Goal: Task Accomplishment & Management: Use online tool/utility

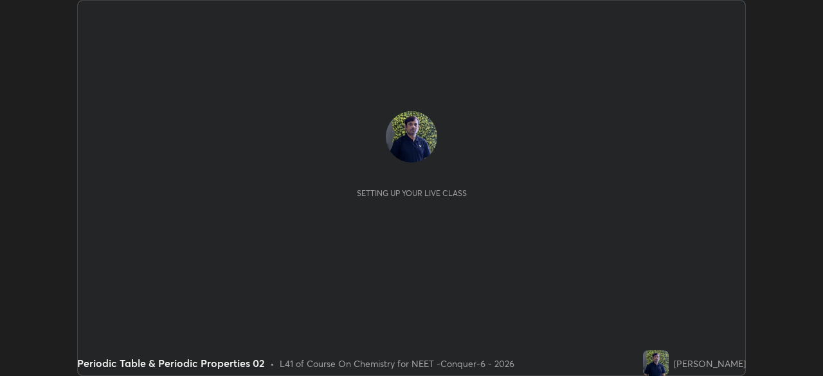
scroll to position [376, 822]
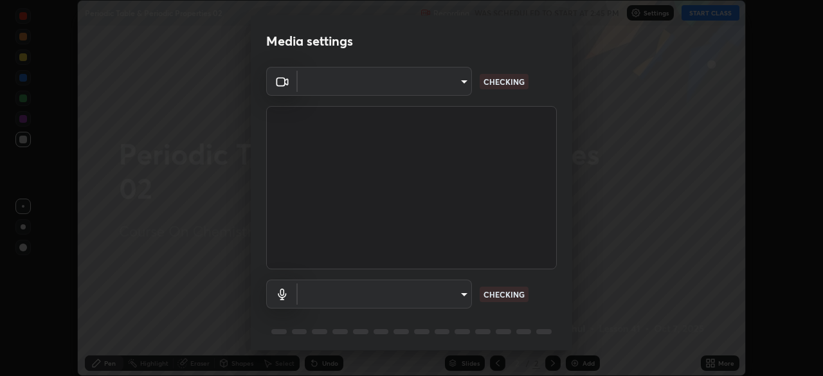
click at [452, 85] on body "Erase all Periodic Table & Periodic Properties 02 Recording WAS SCHEDULED TO ST…" at bounding box center [411, 188] width 823 height 376
click at [447, 86] on div at bounding box center [411, 188] width 823 height 376
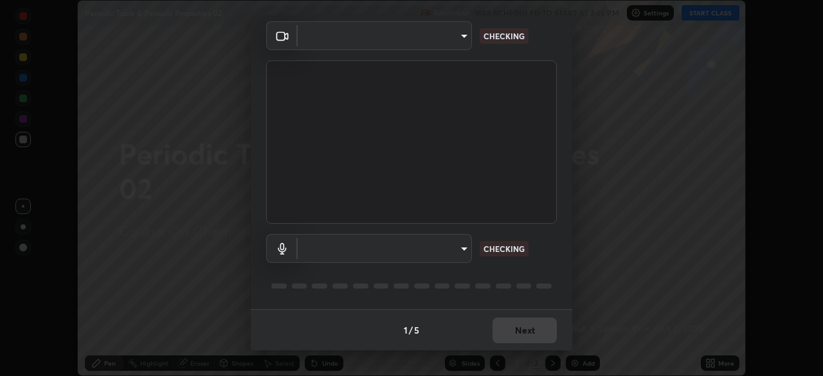
type input "ad23c5e1eec40c929e15baf649206283bee037f2ec2e6fc856d192bb2adaae55"
type input "aa0a7725628aa2d3746a5367ccdd85ae91ee4f6343f860b78150420f01eb6845"
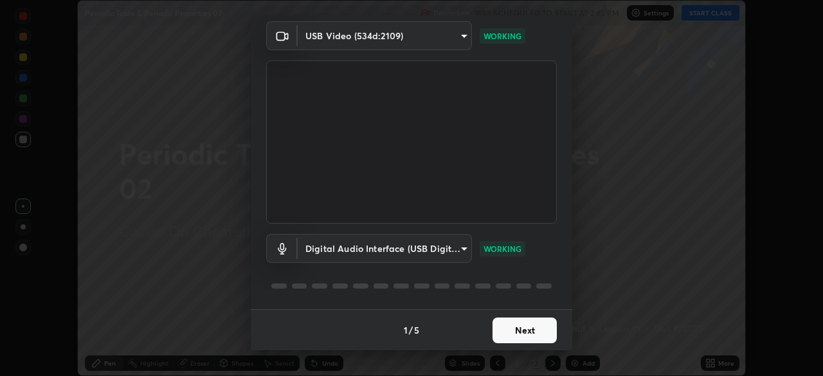
click at [524, 328] on button "Next" at bounding box center [524, 331] width 64 height 26
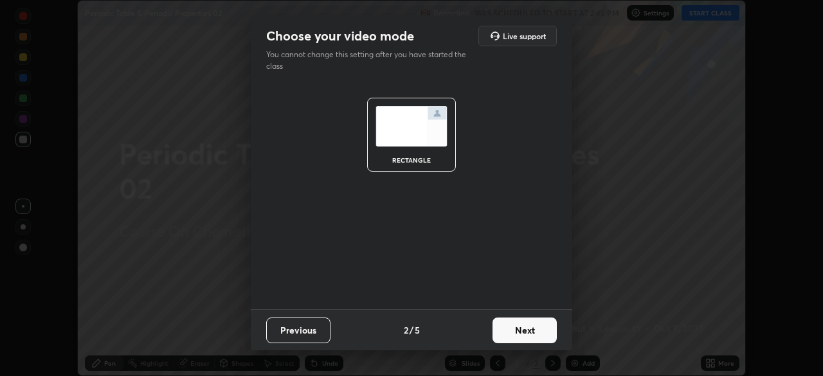
scroll to position [0, 0]
click at [532, 330] on button "Next" at bounding box center [524, 331] width 64 height 26
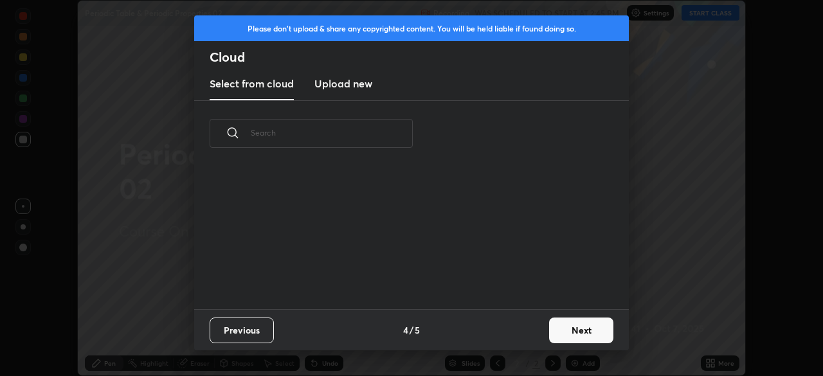
click at [551, 332] on button "Next" at bounding box center [581, 331] width 64 height 26
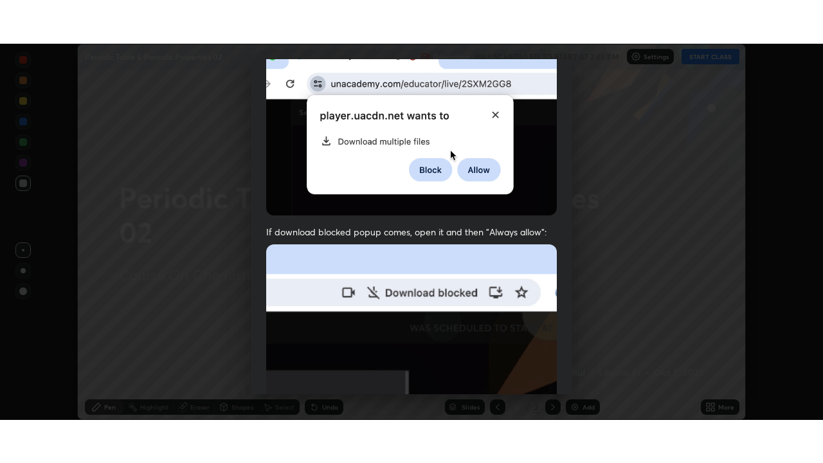
scroll to position [308, 0]
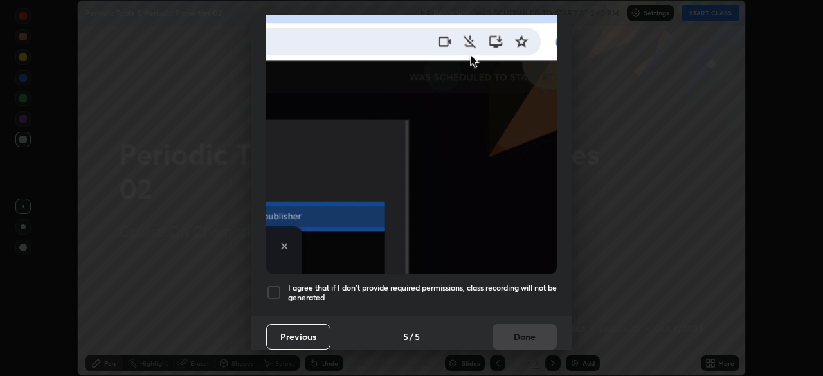
click at [279, 285] on div at bounding box center [273, 292] width 15 height 15
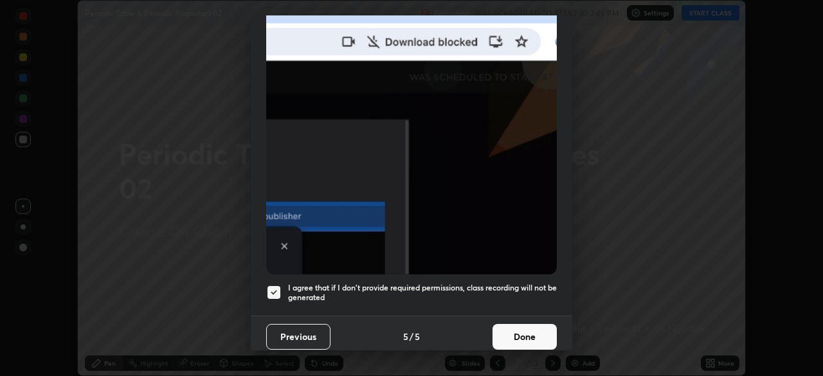
click at [523, 330] on button "Done" at bounding box center [524, 337] width 64 height 26
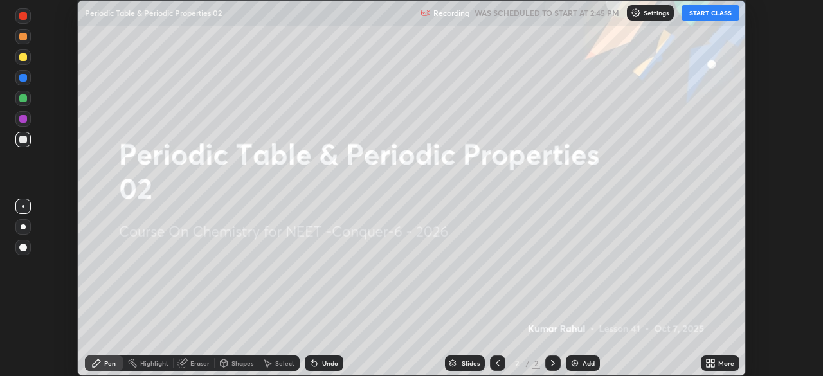
click at [712, 362] on icon at bounding box center [712, 360] width 3 height 3
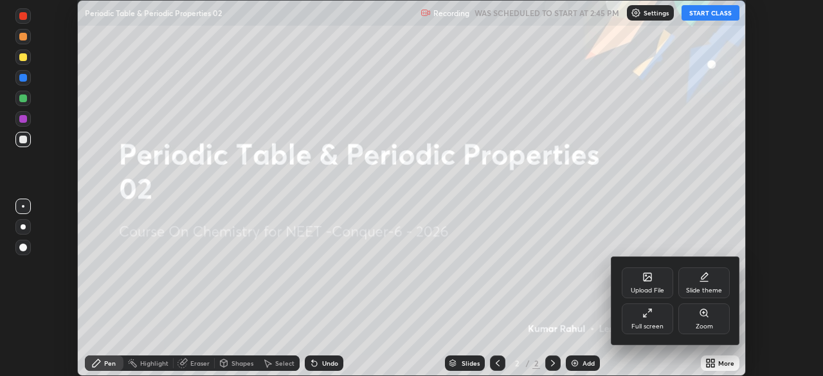
click at [647, 327] on div "Full screen" at bounding box center [647, 326] width 32 height 6
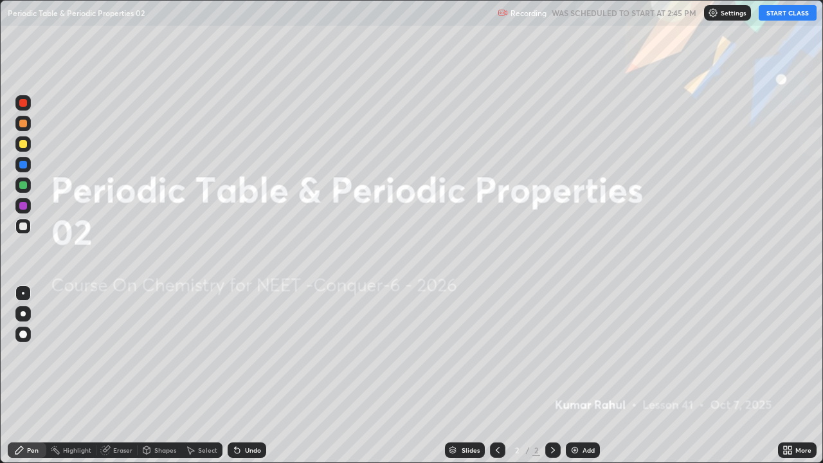
scroll to position [463, 823]
click at [551, 375] on icon at bounding box center [553, 450] width 10 height 10
click at [582, 375] on div "Add" at bounding box center [588, 450] width 12 height 6
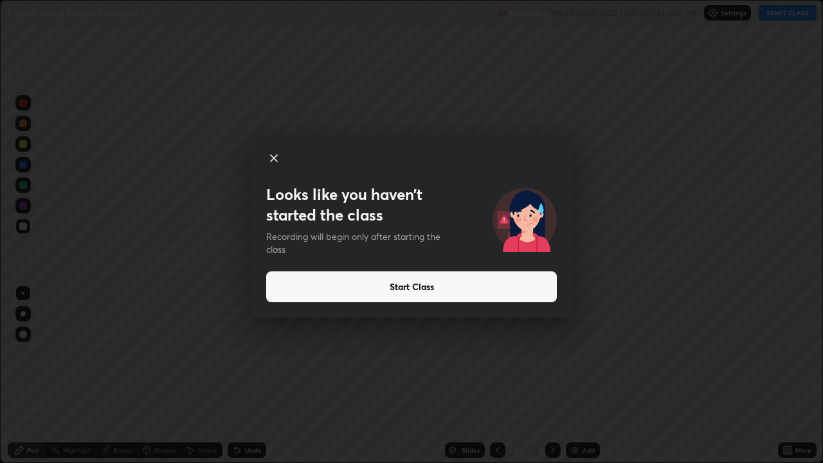
click at [400, 284] on button "Start Class" at bounding box center [411, 286] width 291 height 31
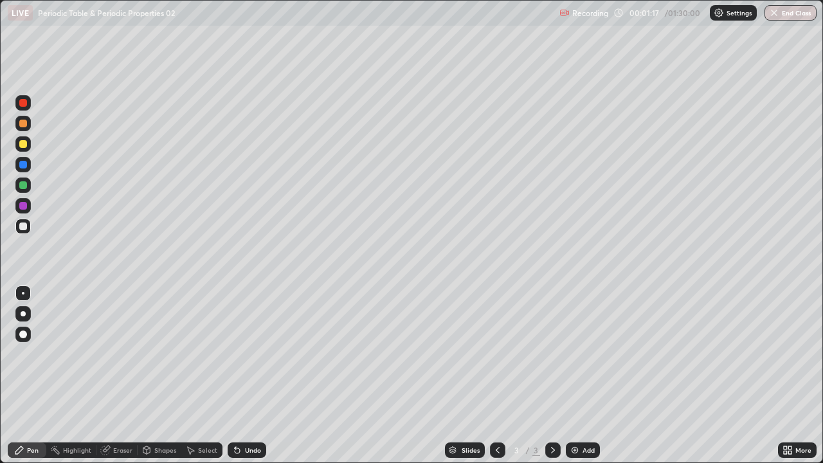
click at [23, 314] on div at bounding box center [23, 313] width 5 height 5
click at [25, 144] on div at bounding box center [23, 144] width 8 height 8
click at [551, 375] on icon at bounding box center [553, 450] width 10 height 10
click at [580, 375] on div "Add" at bounding box center [583, 449] width 34 height 15
click at [123, 375] on div "Eraser" at bounding box center [122, 450] width 19 height 6
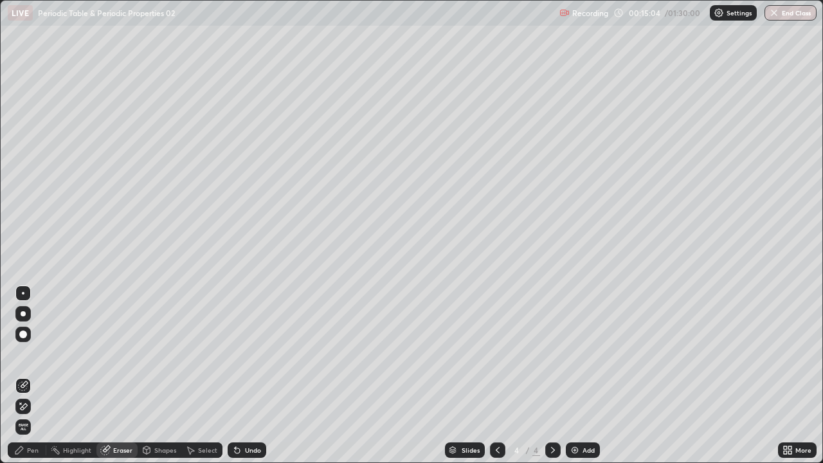
click at [33, 375] on div "Pen" at bounding box center [33, 450] width 12 height 6
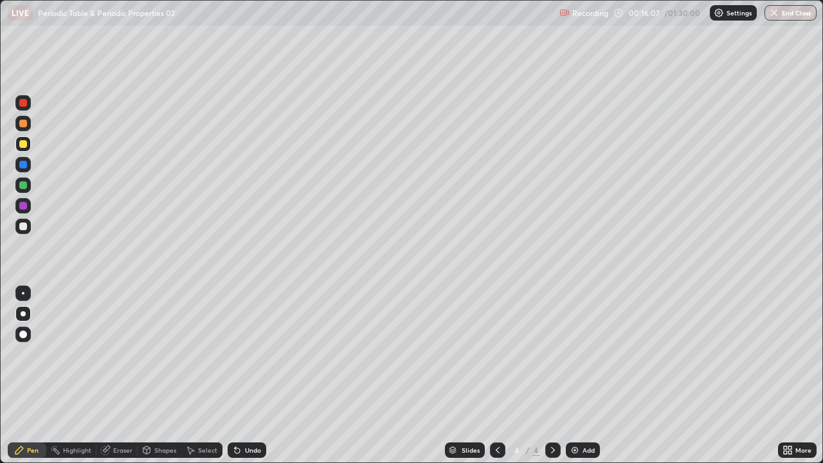
click at [22, 225] on div at bounding box center [23, 226] width 8 height 8
click at [117, 375] on div "Eraser" at bounding box center [122, 450] width 19 height 6
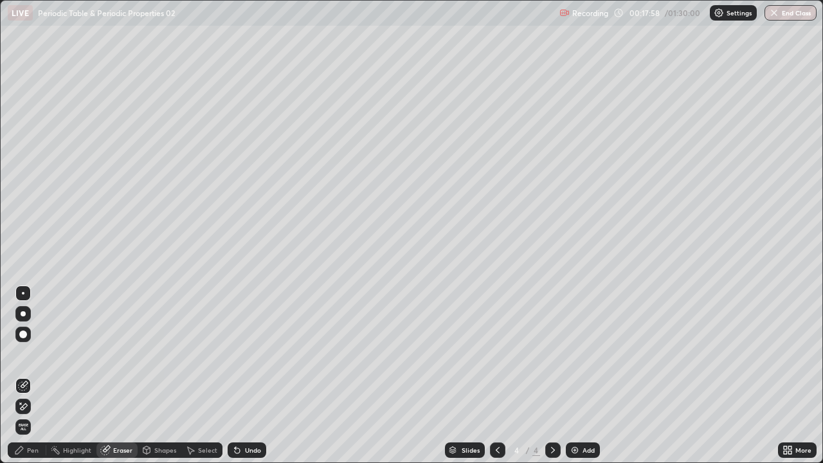
click at [30, 375] on div "Pen" at bounding box center [33, 450] width 12 height 6
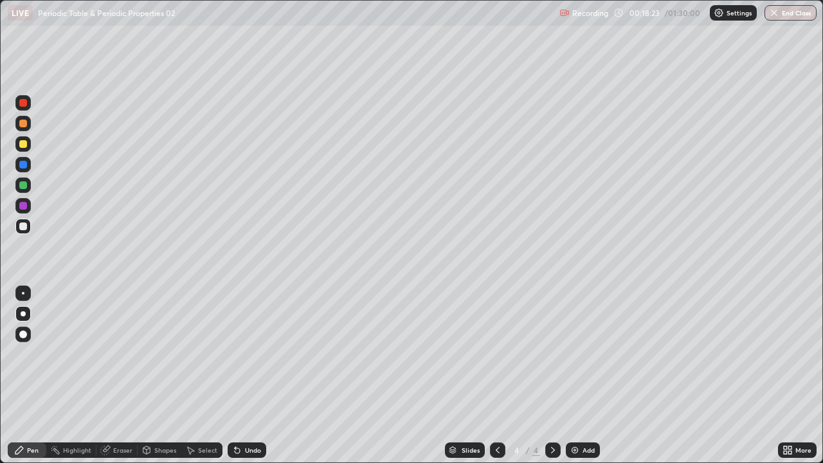
click at [25, 145] on div at bounding box center [23, 144] width 8 height 8
click at [116, 375] on div "Eraser" at bounding box center [122, 450] width 19 height 6
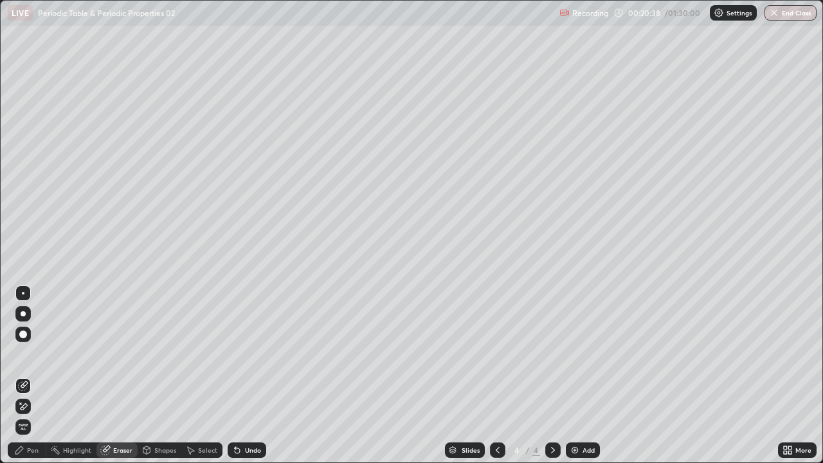
click at [32, 375] on div "Pen" at bounding box center [33, 450] width 12 height 6
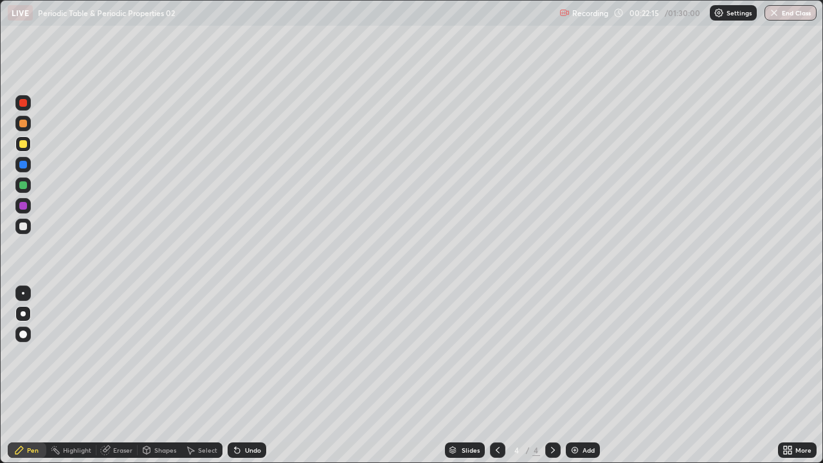
click at [25, 229] on div at bounding box center [23, 226] width 8 height 8
click at [22, 145] on div at bounding box center [23, 144] width 8 height 8
click at [557, 375] on icon at bounding box center [553, 450] width 10 height 10
click at [591, 375] on div "Add" at bounding box center [588, 450] width 12 height 6
click at [24, 227] on div at bounding box center [23, 226] width 8 height 8
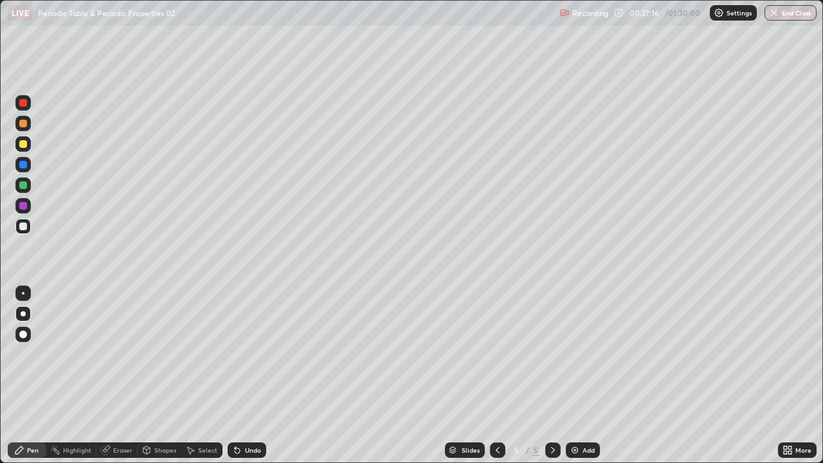
click at [28, 226] on div at bounding box center [22, 226] width 15 height 15
click at [585, 375] on div "Add" at bounding box center [588, 450] width 12 height 6
click at [550, 375] on icon at bounding box center [553, 450] width 10 height 10
click at [580, 375] on div "Add" at bounding box center [583, 449] width 34 height 15
click at [343, 375] on div "Slides 7 / 7 Add" at bounding box center [522, 450] width 512 height 26
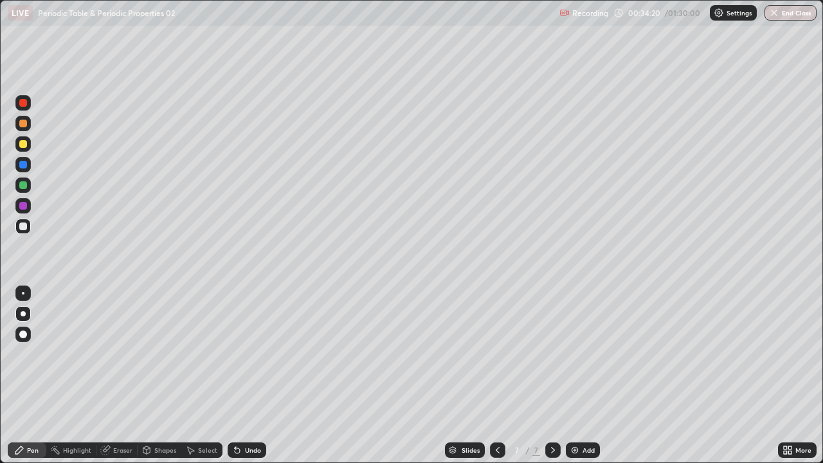
click at [349, 375] on div "Slides 7 / 7 Add" at bounding box center [522, 450] width 512 height 26
click at [479, 375] on div "Slides" at bounding box center [465, 449] width 40 height 15
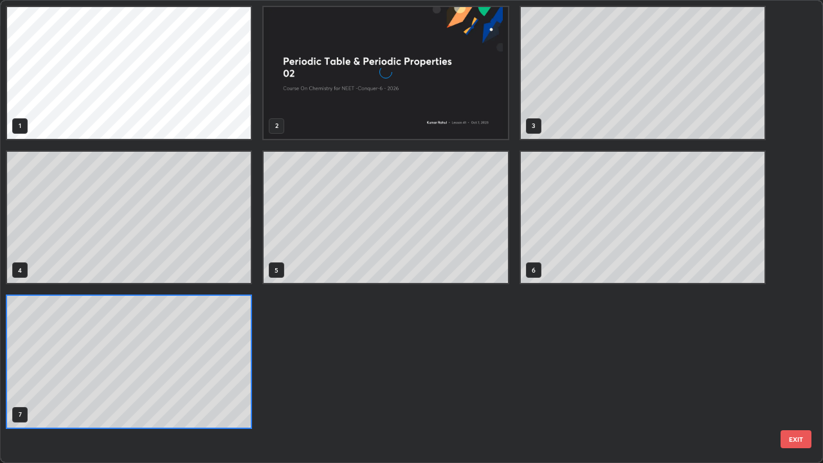
scroll to position [458, 815]
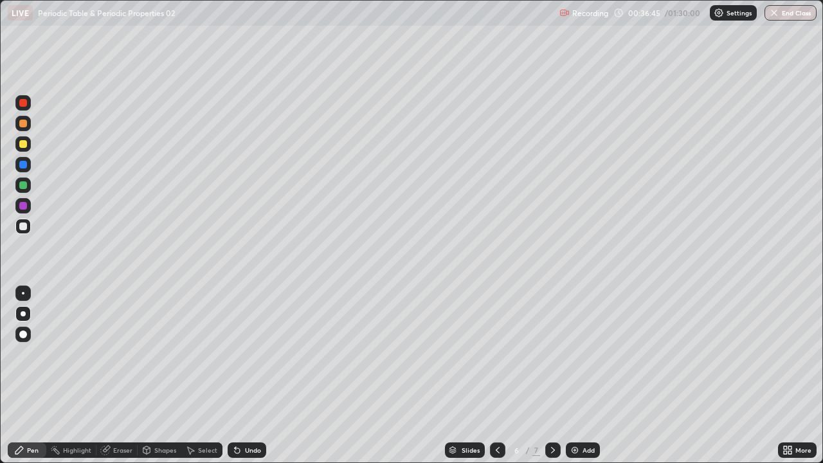
click at [551, 375] on icon at bounding box center [553, 450] width 10 height 10
click at [550, 375] on icon at bounding box center [553, 450] width 10 height 10
click at [576, 375] on img at bounding box center [574, 450] width 10 height 10
click at [452, 375] on div "Slides" at bounding box center [465, 449] width 40 height 15
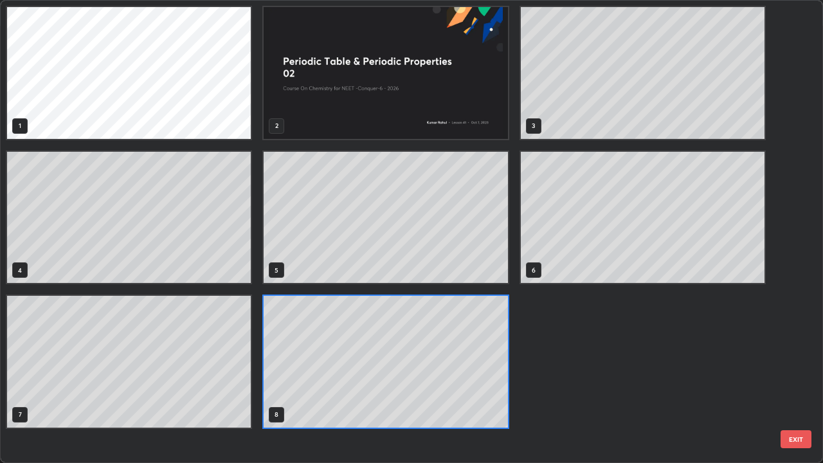
click at [527, 375] on div "1 2 3 4 5 6 7 8" at bounding box center [386, 217] width 770 height 433
click at [542, 361] on div "1 2 3 4 5 6 7 8" at bounding box center [386, 217] width 770 height 433
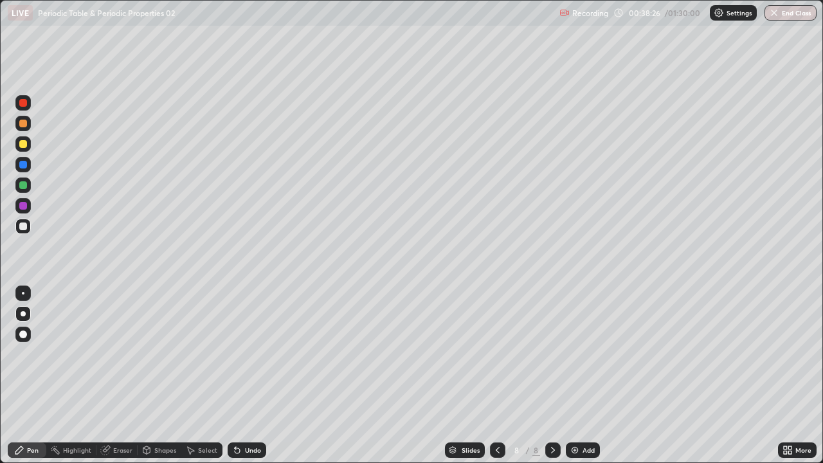
click at [394, 375] on div "Slides 8 / 8 Add" at bounding box center [522, 450] width 512 height 26
click at [414, 375] on div "Slides 8 / 8 Add" at bounding box center [522, 450] width 512 height 26
click at [404, 375] on div "Slides 8 / 8 Add" at bounding box center [522, 450] width 512 height 26
click at [23, 144] on div at bounding box center [23, 144] width 8 height 8
click at [496, 375] on icon at bounding box center [497, 450] width 10 height 10
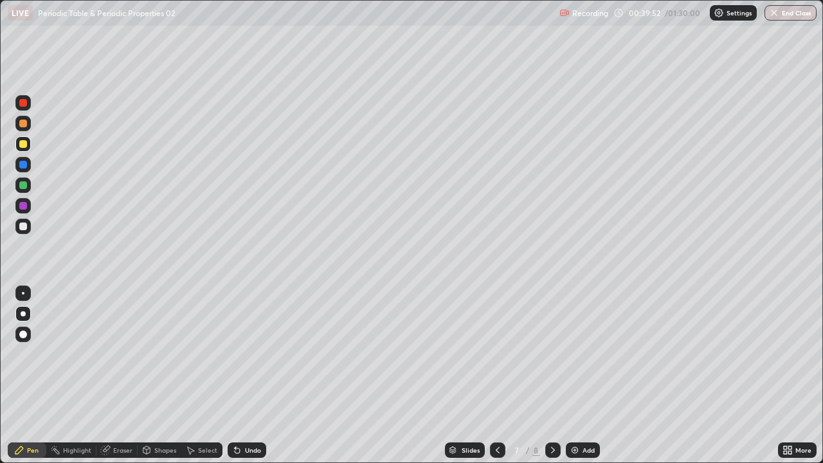
click at [550, 375] on icon at bounding box center [553, 450] width 10 height 10
click at [553, 375] on icon at bounding box center [553, 450] width 4 height 6
click at [586, 375] on div "Add" at bounding box center [588, 450] width 12 height 6
click at [550, 375] on icon at bounding box center [553, 450] width 10 height 10
click at [579, 375] on div "Add" at bounding box center [583, 449] width 34 height 15
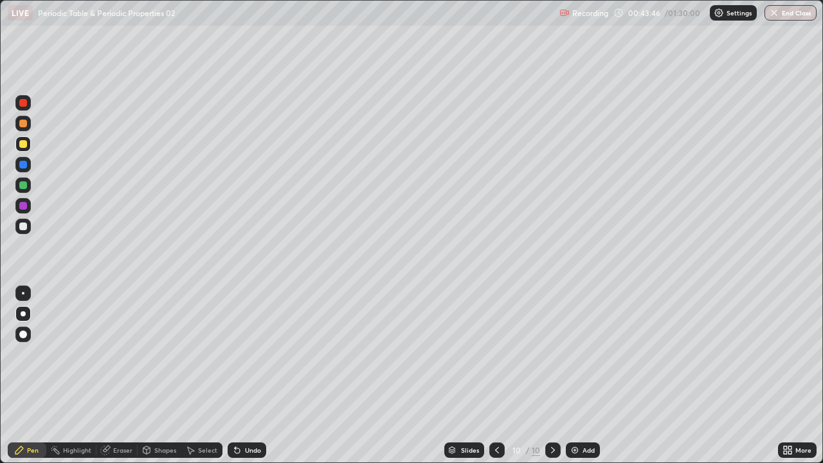
click at [497, 375] on icon at bounding box center [497, 450] width 10 height 10
click at [554, 375] on icon at bounding box center [553, 450] width 10 height 10
click at [550, 375] on icon at bounding box center [553, 450] width 10 height 10
click at [498, 375] on icon at bounding box center [497, 450] width 10 height 10
click at [496, 375] on icon at bounding box center [497, 450] width 10 height 10
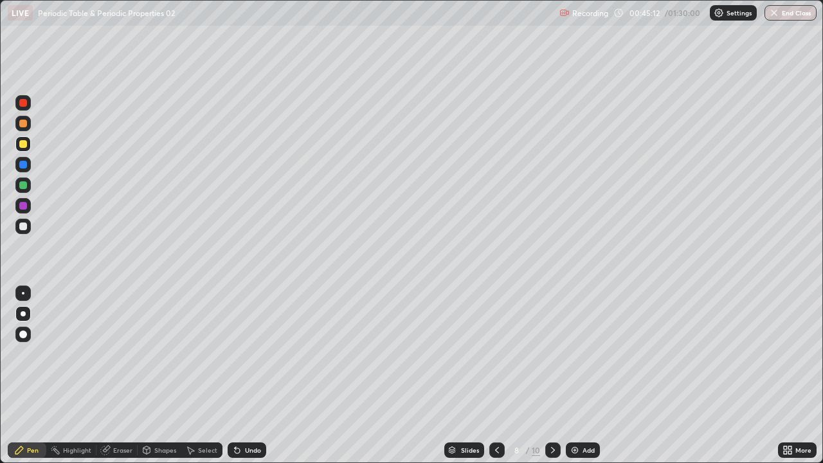
click at [552, 375] on icon at bounding box center [553, 450] width 10 height 10
click at [551, 375] on icon at bounding box center [553, 450] width 10 height 10
click at [552, 375] on icon at bounding box center [553, 450] width 4 height 6
click at [585, 375] on div "Add" at bounding box center [588, 450] width 12 height 6
click at [121, 375] on div "Eraser" at bounding box center [116, 449] width 41 height 15
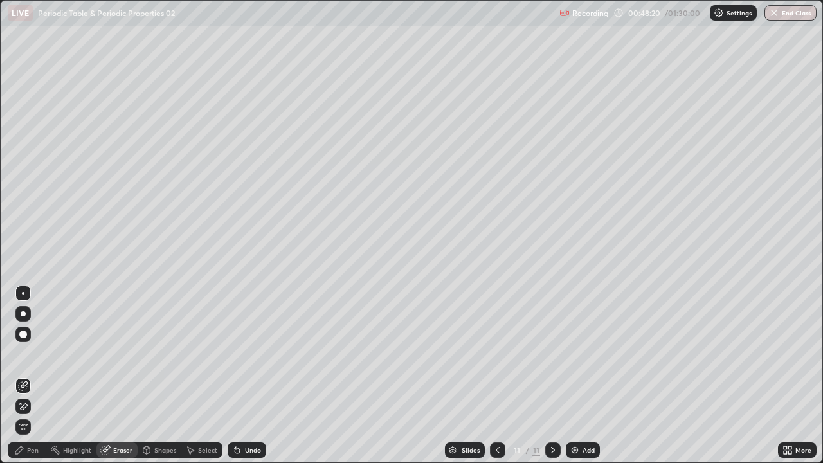
click at [30, 375] on div "Pen" at bounding box center [27, 449] width 39 height 15
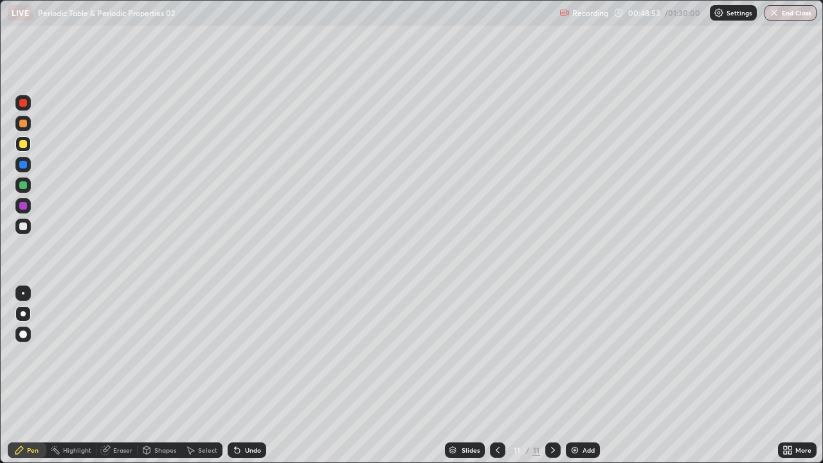
click at [121, 375] on div "Eraser" at bounding box center [122, 450] width 19 height 6
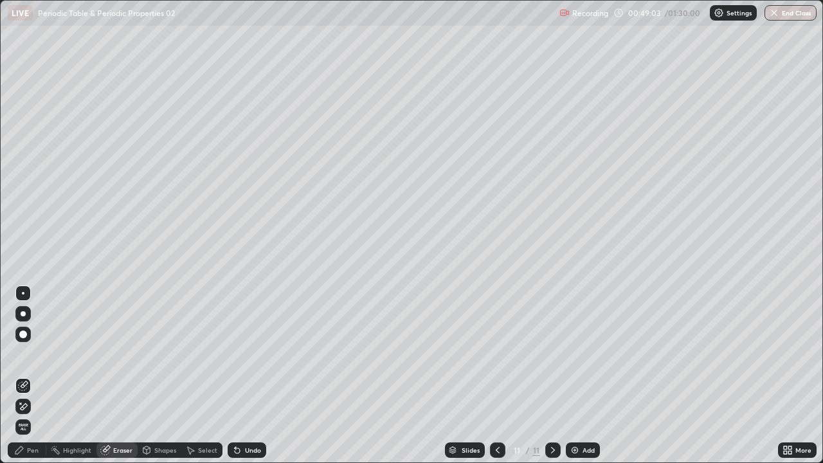
click at [26, 375] on icon at bounding box center [24, 406] width 7 height 6
click at [31, 375] on div "Pen" at bounding box center [33, 450] width 12 height 6
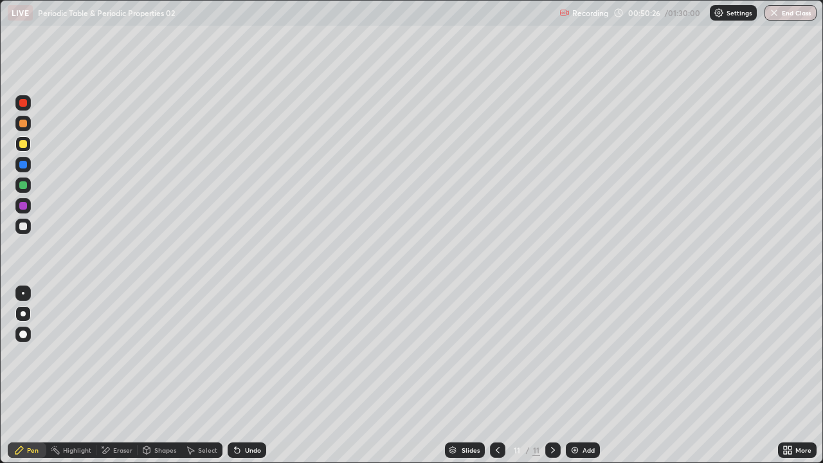
click at [550, 375] on icon at bounding box center [553, 450] width 10 height 10
click at [586, 375] on div "Add" at bounding box center [588, 450] width 12 height 6
click at [552, 375] on icon at bounding box center [553, 450] width 10 height 10
click at [582, 375] on div "Add" at bounding box center [588, 450] width 12 height 6
click at [710, 375] on div "Slides 13 / 13 Add" at bounding box center [522, 450] width 512 height 26
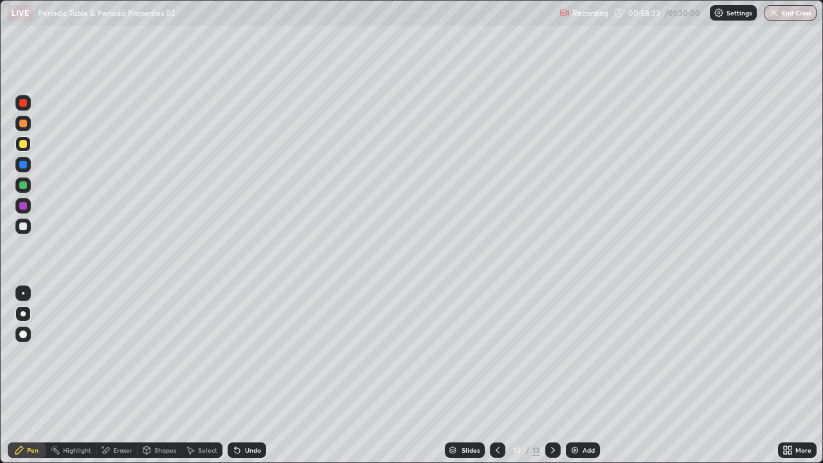
click at [586, 375] on div "Add" at bounding box center [588, 450] width 12 height 6
click at [551, 375] on icon at bounding box center [553, 450] width 10 height 10
click at [583, 375] on div "Add" at bounding box center [588, 450] width 12 height 6
click at [552, 375] on icon at bounding box center [553, 450] width 4 height 6
click at [582, 375] on div "Add" at bounding box center [588, 450] width 12 height 6
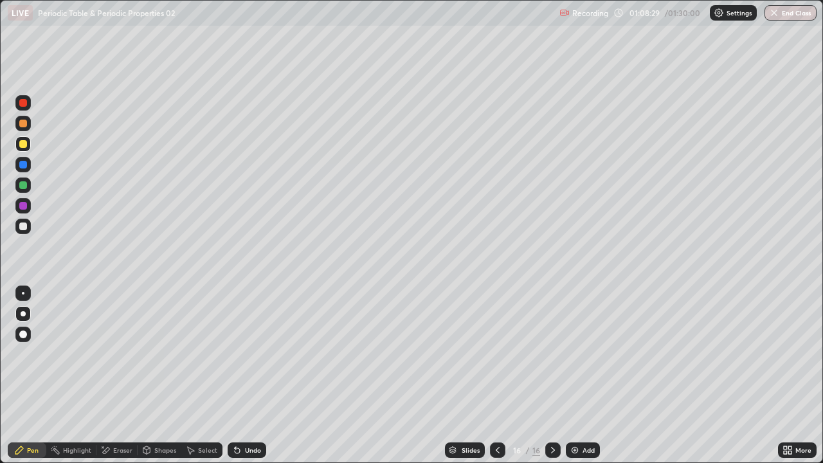
click at [24, 186] on div at bounding box center [23, 185] width 8 height 8
click at [496, 375] on icon at bounding box center [497, 450] width 10 height 10
click at [500, 375] on icon at bounding box center [497, 450] width 10 height 10
click at [496, 375] on icon at bounding box center [497, 450] width 10 height 10
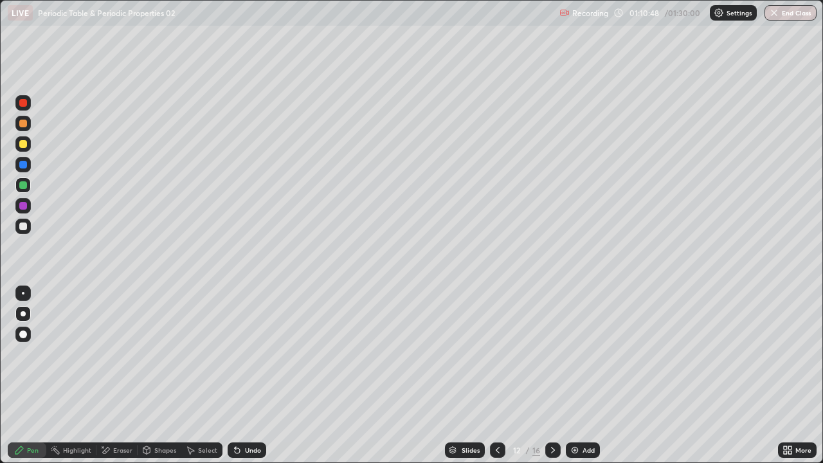
click at [500, 375] on icon at bounding box center [497, 450] width 10 height 10
click at [496, 375] on icon at bounding box center [497, 450] width 10 height 10
click at [502, 375] on div at bounding box center [497, 449] width 15 height 15
click at [499, 375] on icon at bounding box center [497, 450] width 10 height 10
click at [496, 375] on icon at bounding box center [497, 450] width 10 height 10
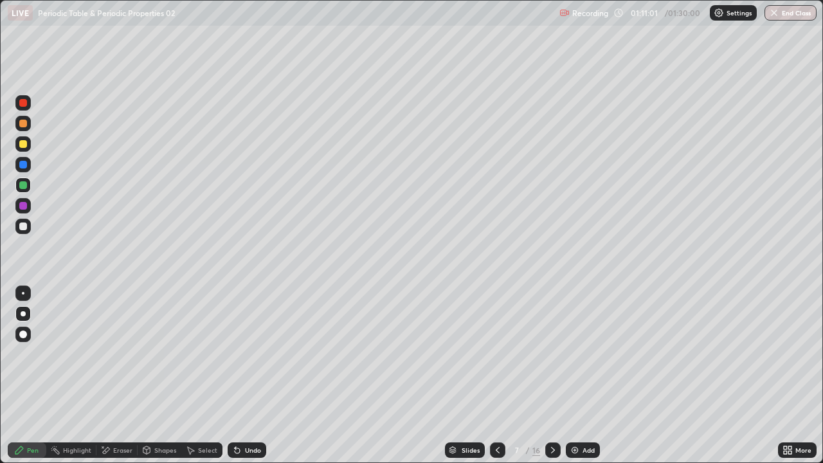
click at [502, 375] on div at bounding box center [497, 449] width 15 height 15
click at [496, 375] on icon at bounding box center [497, 450] width 10 height 10
click at [552, 375] on icon at bounding box center [553, 450] width 10 height 10
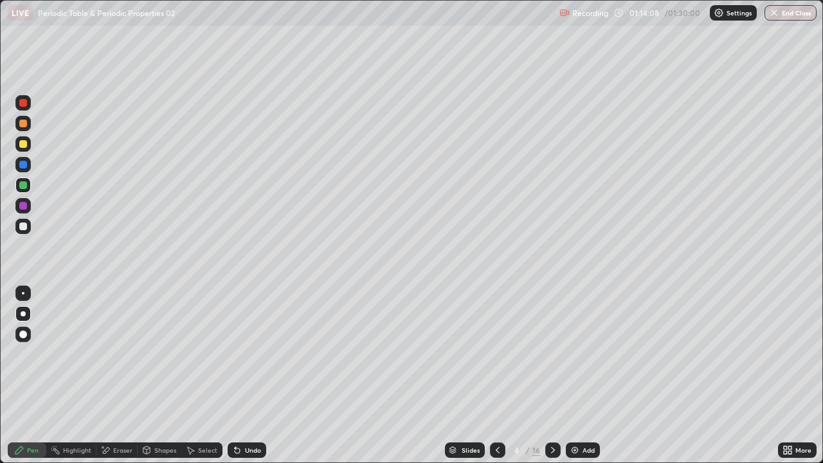
click at [552, 375] on icon at bounding box center [553, 450] width 10 height 10
click at [124, 375] on div "Eraser" at bounding box center [122, 450] width 19 height 6
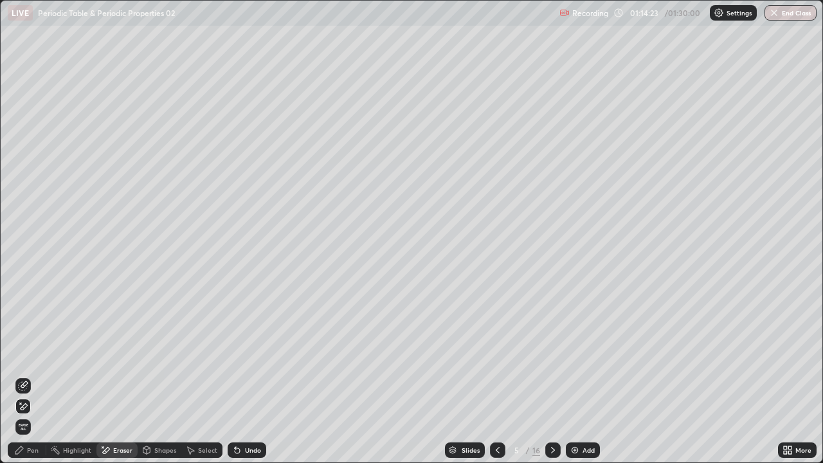
click at [37, 375] on div "Pen" at bounding box center [33, 450] width 12 height 6
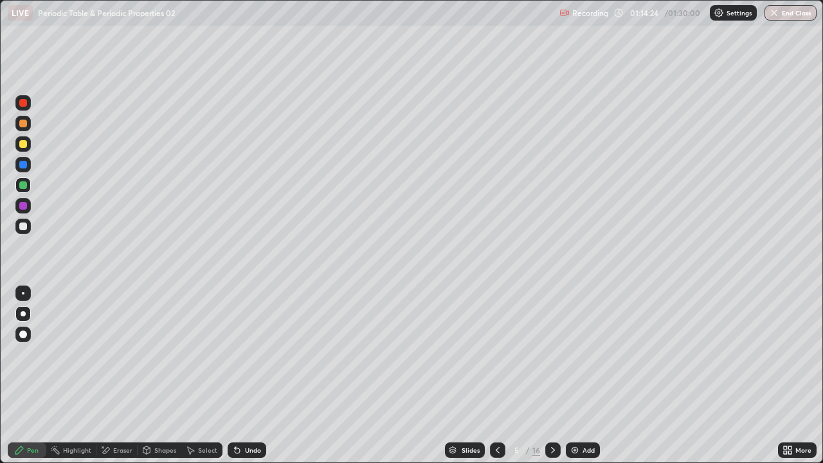
click at [26, 226] on div at bounding box center [23, 226] width 8 height 8
click at [552, 375] on icon at bounding box center [553, 450] width 4 height 6
click at [496, 375] on icon at bounding box center [498, 450] width 4 height 6
click at [551, 375] on icon at bounding box center [553, 450] width 10 height 10
click at [497, 375] on icon at bounding box center [497, 450] width 10 height 10
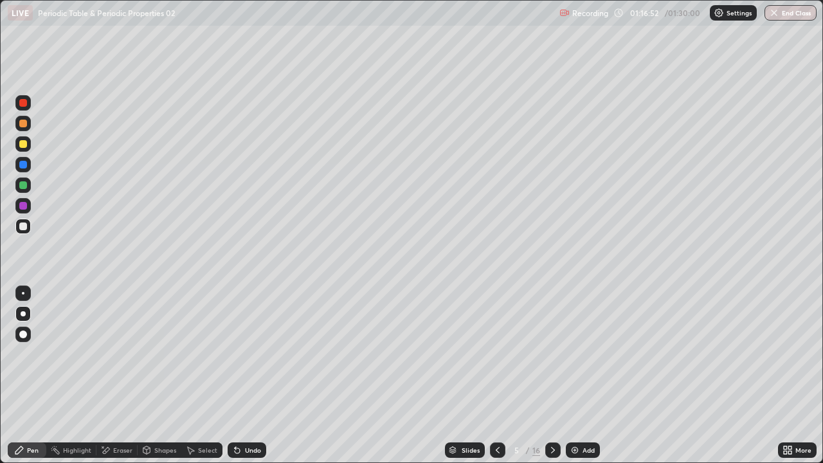
click at [553, 375] on icon at bounding box center [553, 450] width 10 height 10
click at [551, 375] on icon at bounding box center [553, 450] width 10 height 10
click at [550, 375] on icon at bounding box center [553, 450] width 10 height 10
click at [554, 375] on icon at bounding box center [553, 450] width 10 height 10
click at [551, 375] on icon at bounding box center [553, 450] width 10 height 10
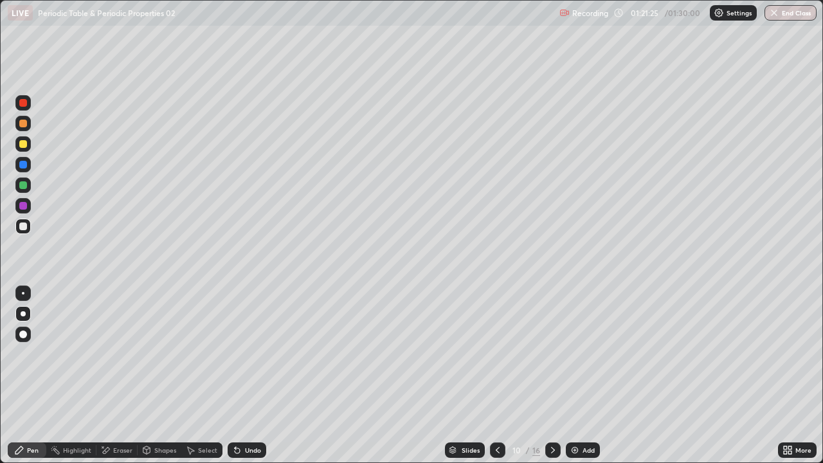
click at [551, 375] on icon at bounding box center [553, 450] width 10 height 10
click at [551, 375] on icon at bounding box center [553, 450] width 4 height 6
click at [552, 375] on icon at bounding box center [553, 450] width 10 height 10
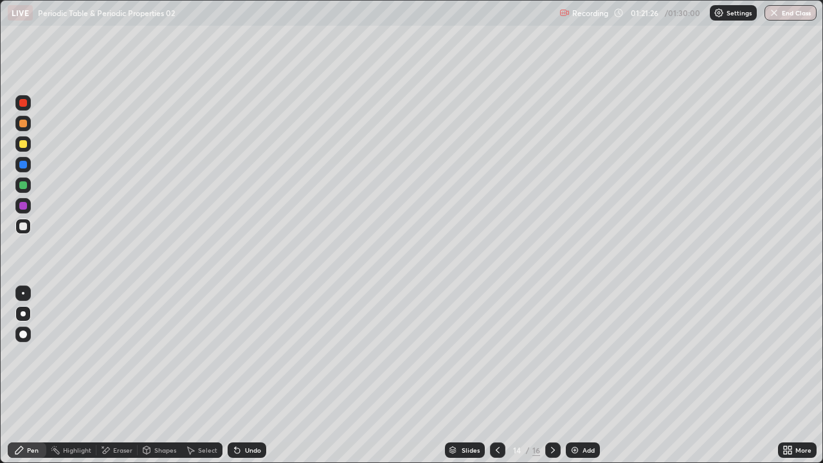
click at [552, 375] on icon at bounding box center [553, 450] width 10 height 10
click at [551, 375] on icon at bounding box center [553, 450] width 10 height 10
click at [551, 375] on icon at bounding box center [553, 450] width 4 height 6
click at [550, 375] on icon at bounding box center [553, 450] width 10 height 10
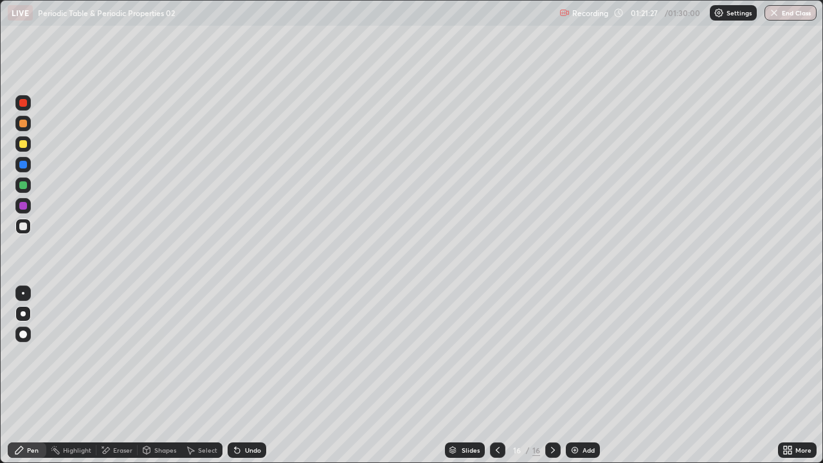
click at [584, 375] on div "Add" at bounding box center [588, 450] width 12 height 6
click at [127, 375] on div "Eraser" at bounding box center [122, 450] width 19 height 6
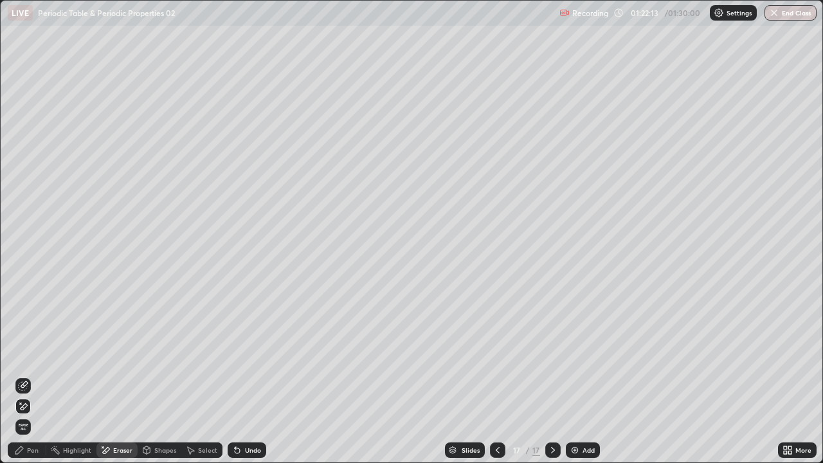
click at [39, 375] on div "Pen" at bounding box center [27, 449] width 39 height 15
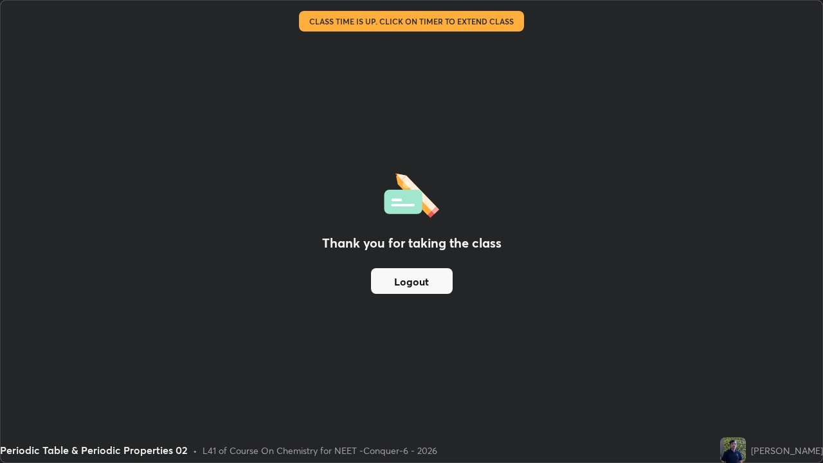
click at [406, 285] on button "Logout" at bounding box center [412, 281] width 82 height 26
